Goal: Information Seeking & Learning: Learn about a topic

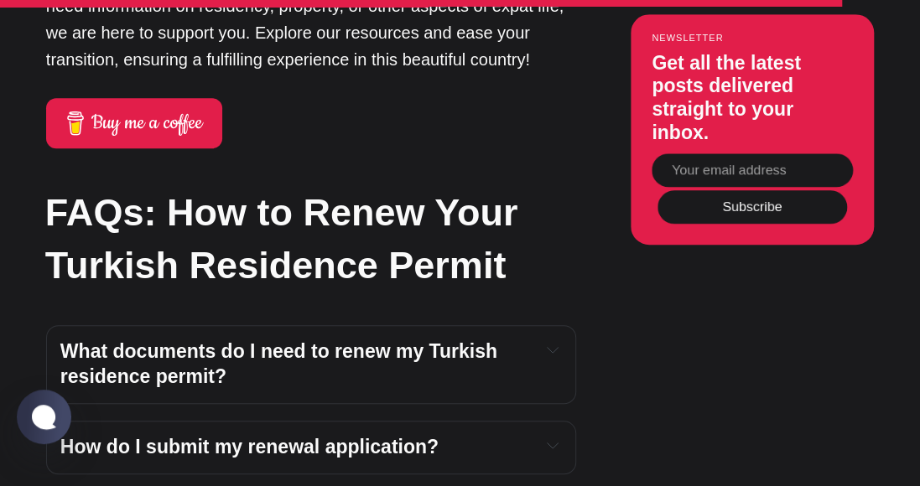
click at [548, 344] on icon "Expand toggle to read content" at bounding box center [553, 350] width 12 height 12
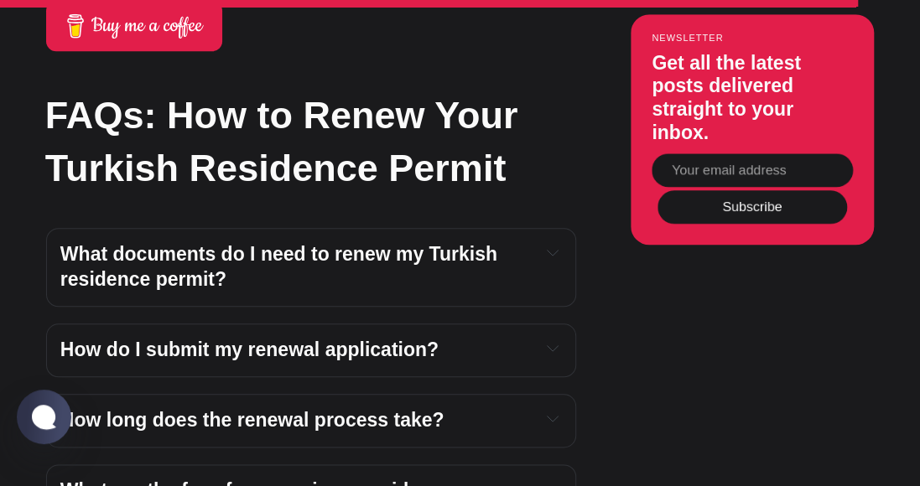
scroll to position [6160, 0]
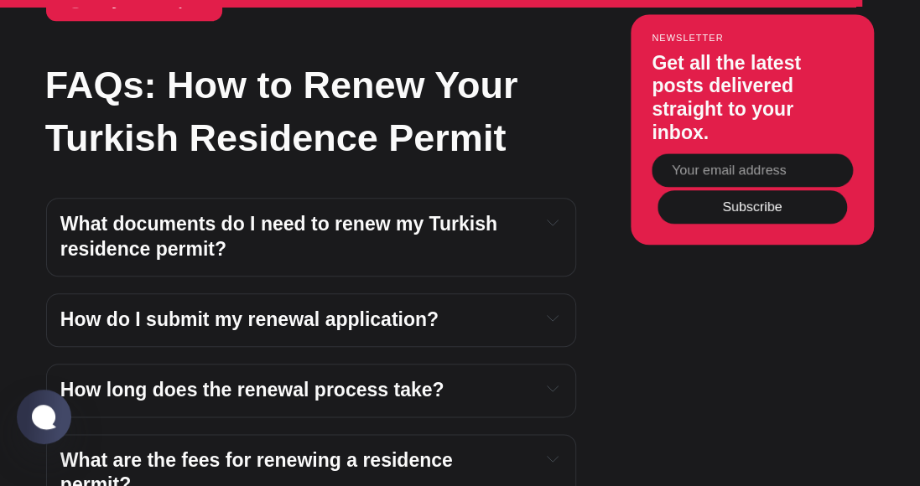
click at [550, 228] on icon "Expand toggle to read content" at bounding box center [553, 222] width 12 height 12
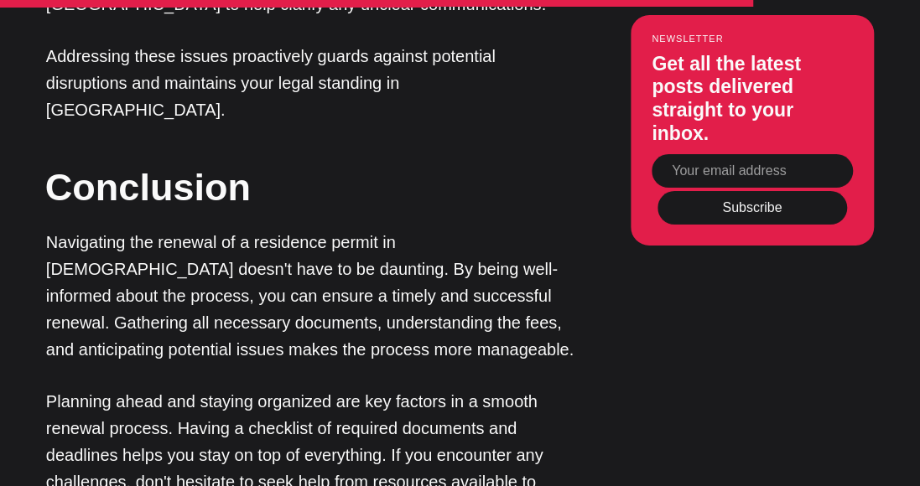
scroll to position [5417, 0]
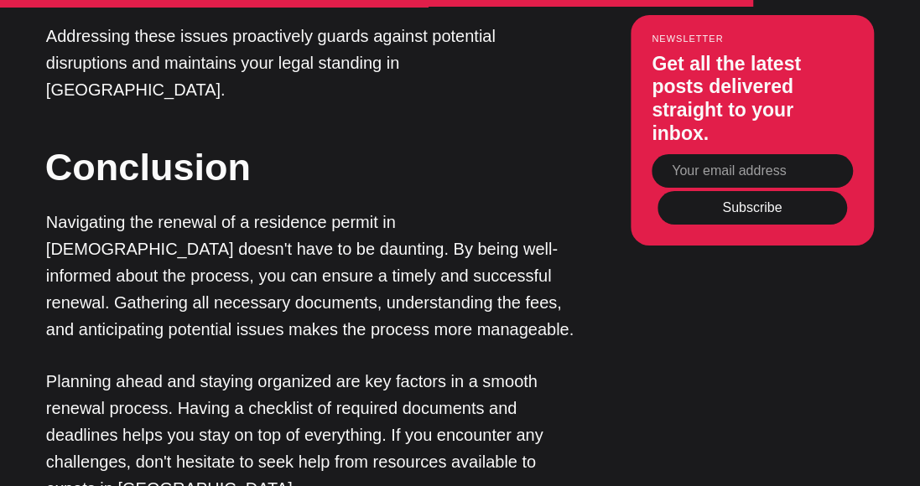
drag, startPoint x: 927, startPoint y: 24, endPoint x: 910, endPoint y: 320, distance: 296.4
